Goal: Information Seeking & Learning: Learn about a topic

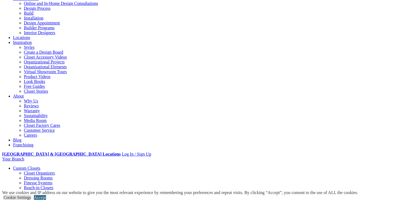
click at [46, 195] on link "Accept" at bounding box center [40, 197] width 12 height 5
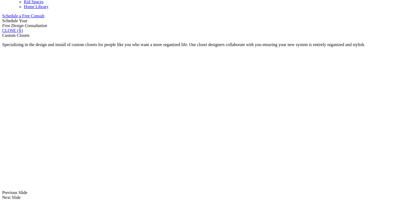
scroll to position [352, 0]
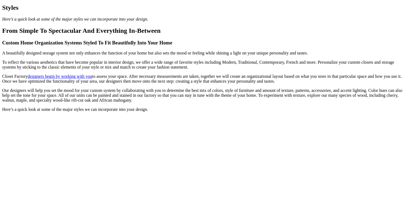
scroll to position [428, 0]
